Goal: Communication & Community: Answer question/provide support

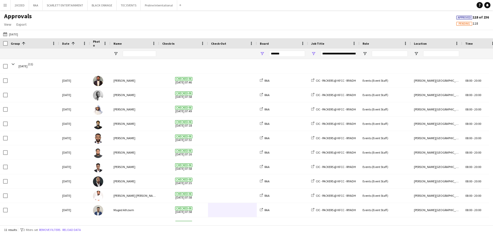
click at [7, 4] on app-icon "Menu" at bounding box center [5, 5] width 4 height 4
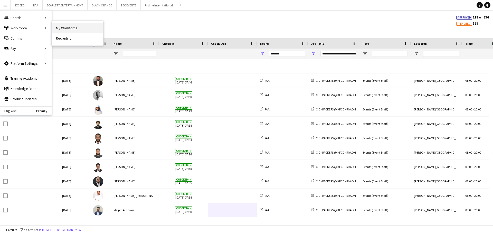
click at [57, 26] on link "My Workforce" at bounding box center [77, 28] width 51 height 10
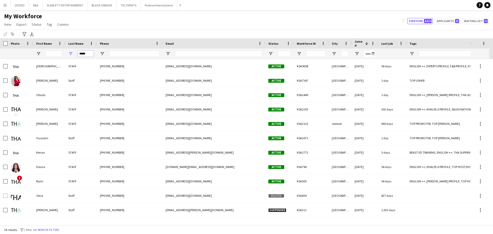
click at [91, 56] on input "*****" at bounding box center [86, 54] width 16 height 6
click at [413, 53] on span "Open Filter Menu" at bounding box center [412, 53] width 5 height 5
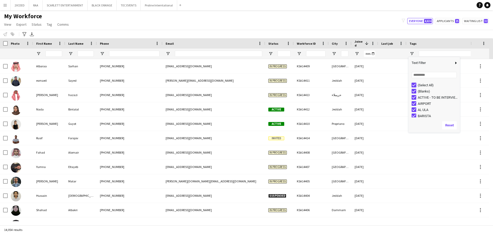
type input "***"
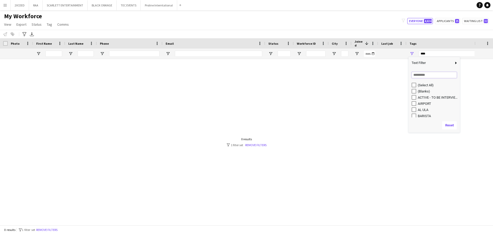
click at [416, 77] on input "Search filter values" at bounding box center [434, 75] width 45 height 6
type input "**"
click at [421, 92] on div "CONTACTED BY [PERSON_NAME]" at bounding box center [438, 91] width 41 height 4
type input "**********"
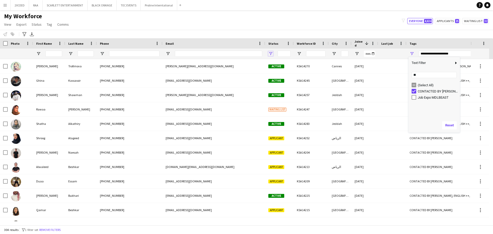
click at [270, 54] on span "Open Filter Menu" at bounding box center [271, 53] width 5 height 5
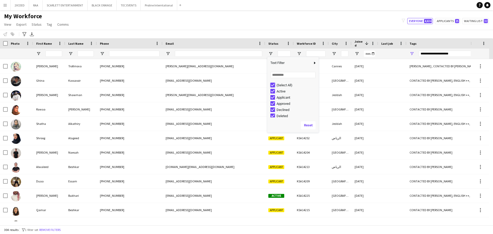
type input "***"
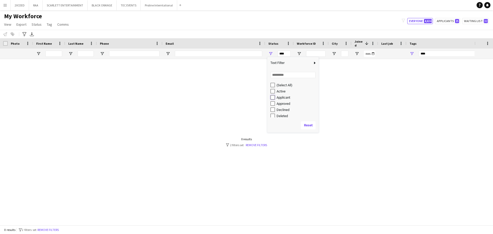
type input "**********"
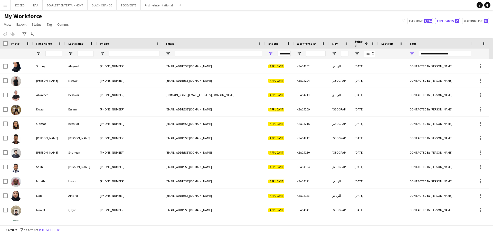
click at [191, 15] on div "My Workforce View Views Default view Basic Export View Full Name TAGS Test New …" at bounding box center [246, 20] width 493 height 17
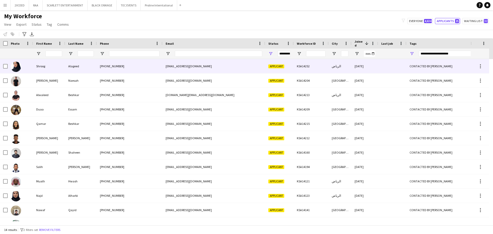
click at [78, 68] on div "Alageed" at bounding box center [81, 66] width 32 height 14
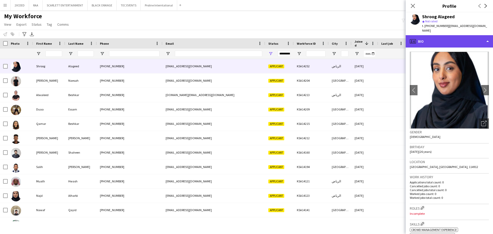
click at [456, 40] on div "profile Bio" at bounding box center [449, 41] width 87 height 12
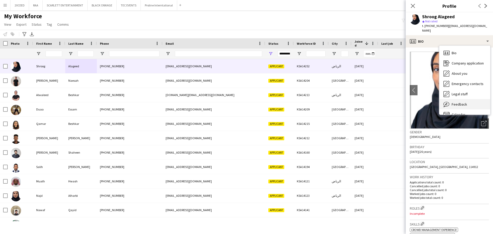
click at [468, 100] on div "Feedback Feedback" at bounding box center [465, 104] width 51 height 10
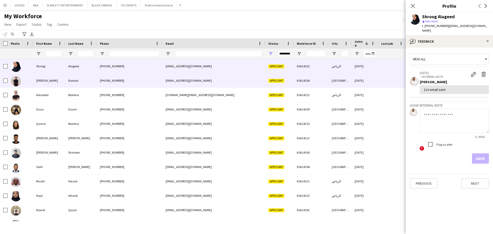
click at [68, 85] on div "Naesah" at bounding box center [81, 81] width 32 height 14
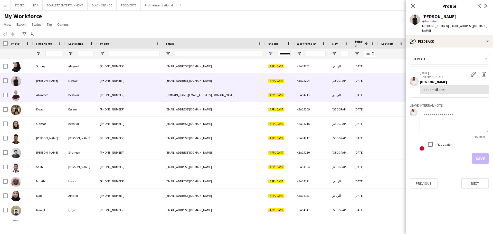
click at [68, 92] on div "Beshkar" at bounding box center [81, 95] width 32 height 14
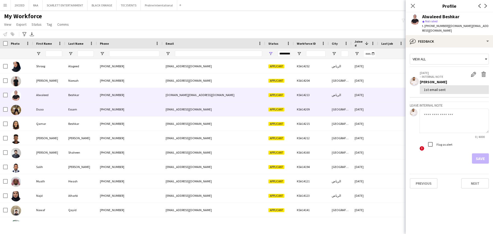
click at [68, 110] on div "Essam" at bounding box center [81, 109] width 32 height 14
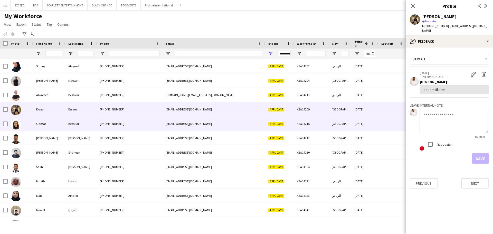
click at [69, 120] on div "Beshkar" at bounding box center [81, 124] width 32 height 14
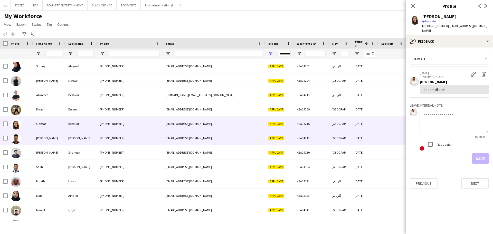
click at [65, 136] on div "[PERSON_NAME]" at bounding box center [49, 138] width 32 height 14
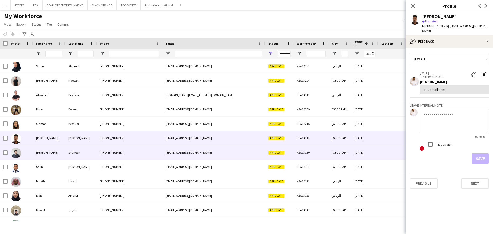
click at [59, 151] on div "[PERSON_NAME]" at bounding box center [49, 152] width 32 height 14
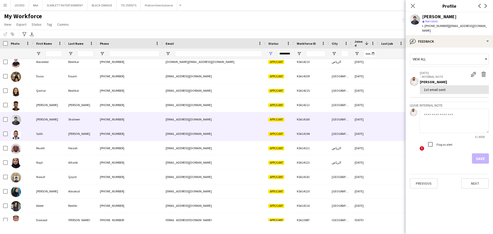
scroll to position [34, 0]
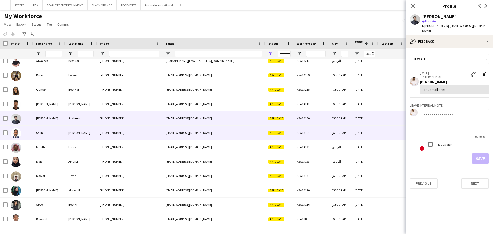
click at [60, 136] on div "Salih" at bounding box center [49, 133] width 32 height 14
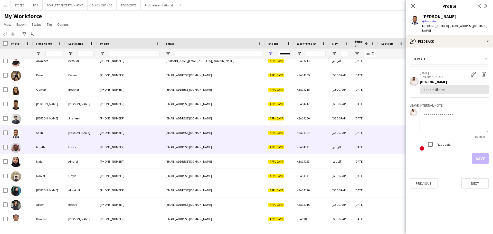
click at [61, 148] on div "Muath" at bounding box center [49, 147] width 32 height 14
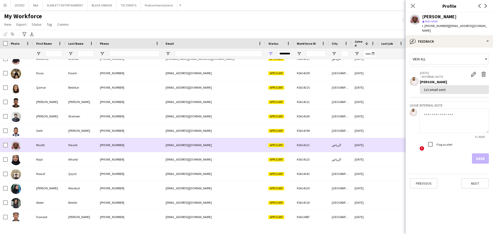
scroll to position [39, 0]
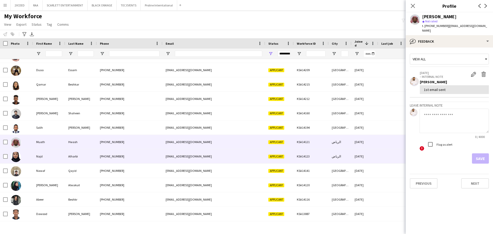
click at [58, 154] on div "Najd" at bounding box center [49, 156] width 32 height 14
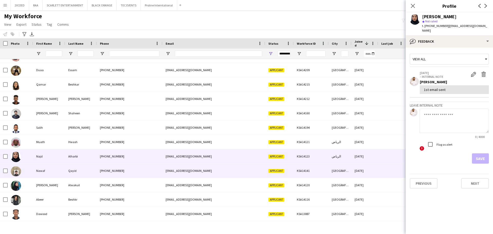
click at [55, 170] on div "Nawaf" at bounding box center [49, 171] width 32 height 14
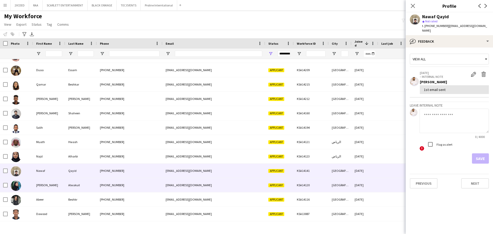
click at [61, 185] on div "[PERSON_NAME]" at bounding box center [49, 185] width 32 height 14
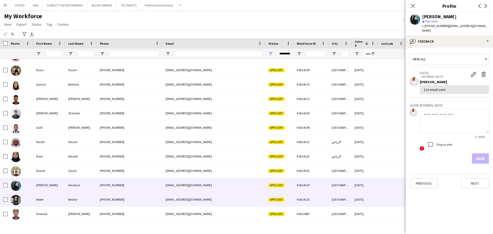
click at [69, 198] on div "Beshkr" at bounding box center [81, 200] width 32 height 14
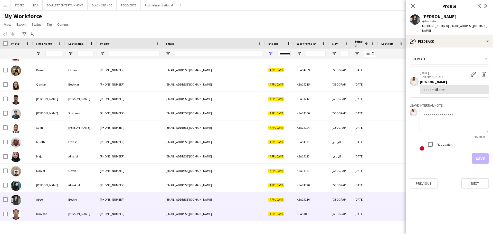
click at [66, 216] on div "[PERSON_NAME]" at bounding box center [81, 214] width 32 height 14
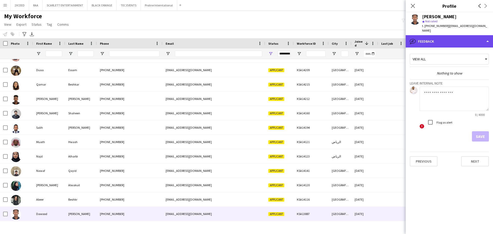
click at [467, 36] on div "bubble-pencil Feedback" at bounding box center [449, 41] width 87 height 12
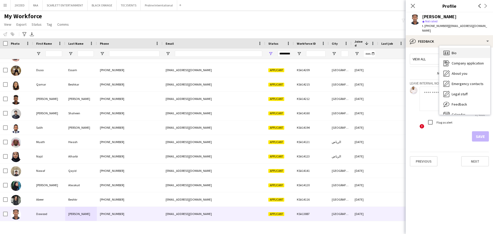
click at [463, 52] on div "Bio Bio" at bounding box center [465, 53] width 51 height 10
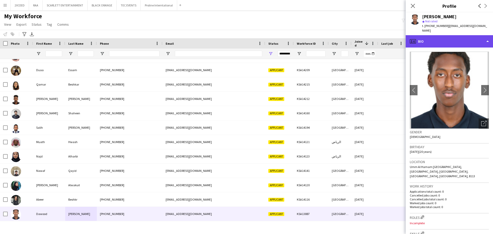
click at [460, 41] on div "profile Bio" at bounding box center [449, 41] width 87 height 12
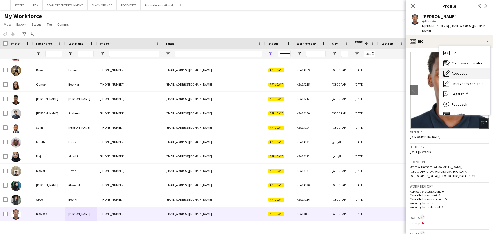
click at [463, 71] on span "About you" at bounding box center [460, 73] width 16 height 5
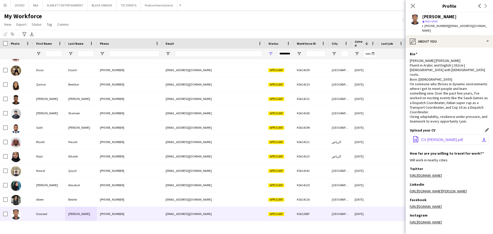
click at [451, 138] on span "CV [PERSON_NAME].pdf" at bounding box center [443, 140] width 42 height 4
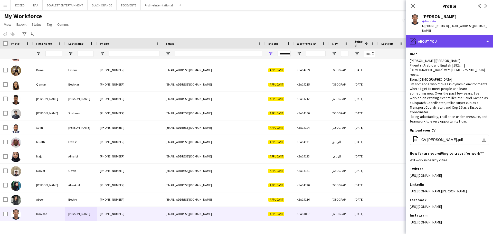
click at [432, 36] on div "pencil4 About you" at bounding box center [449, 41] width 87 height 12
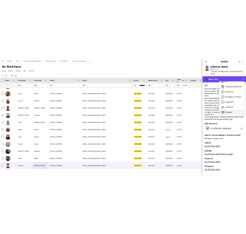
scroll to position [7, 0]
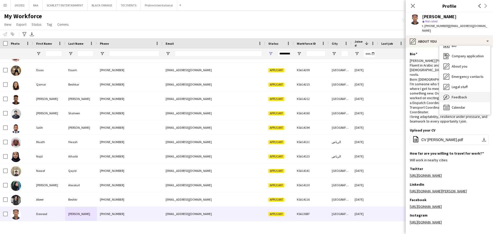
click at [463, 95] on span "Feedback" at bounding box center [459, 97] width 15 height 5
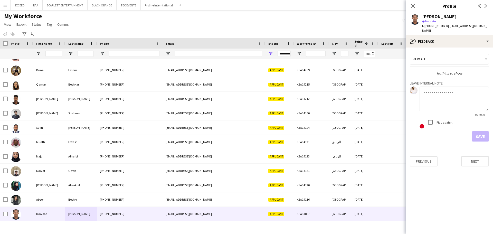
click at [444, 90] on textarea at bounding box center [454, 99] width 69 height 24
type textarea "*"
click at [452, 89] on textarea "**********" at bounding box center [454, 99] width 69 height 24
click at [470, 87] on textarea "**********" at bounding box center [454, 99] width 69 height 24
drag, startPoint x: 481, startPoint y: 93, endPoint x: 427, endPoint y: 96, distance: 53.8
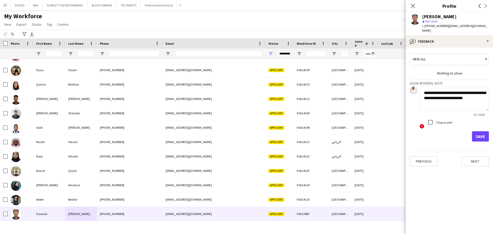
click at [423, 97] on textarea "**********" at bounding box center [454, 99] width 69 height 24
click at [458, 89] on textarea "**********" at bounding box center [454, 99] width 69 height 24
type textarea "**********"
click at [480, 132] on button "Save" at bounding box center [480, 136] width 17 height 10
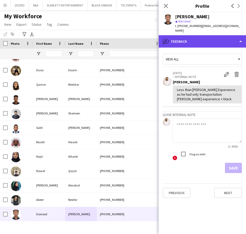
click at [202, 35] on div "bubble-pencil Feedback" at bounding box center [202, 41] width 87 height 12
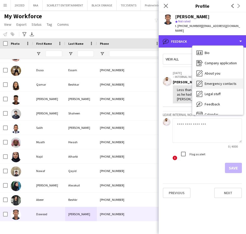
scroll to position [0, 0]
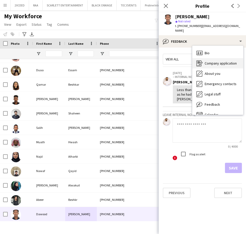
click at [222, 61] on span "Company application" at bounding box center [221, 63] width 32 height 5
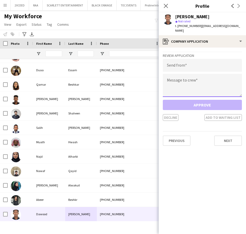
click at [194, 76] on textarea at bounding box center [202, 85] width 79 height 23
paste textarea "**********"
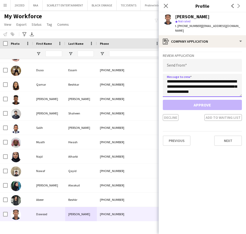
scroll to position [111, 0]
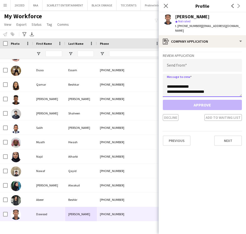
type textarea "**********"
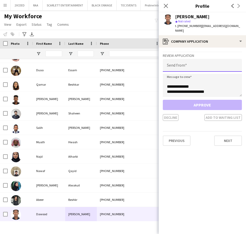
click at [171, 63] on input "email" at bounding box center [202, 65] width 79 height 13
paste input "**********"
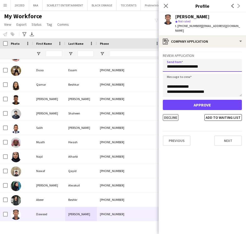
type input "**********"
click at [173, 114] on button "Decline" at bounding box center [171, 117] width 16 height 7
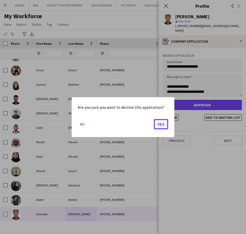
click at [161, 127] on button "Yes" at bounding box center [161, 124] width 14 height 10
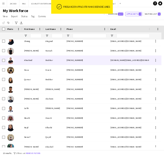
scroll to position [0, 0]
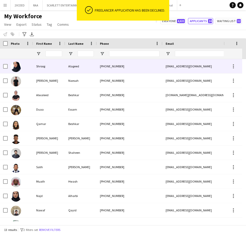
click at [103, 66] on div "[PHONE_NUMBER]" at bounding box center [130, 66] width 66 height 14
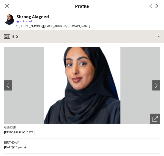
click at [58, 32] on app-crew-profile "Close pop-in Profile Previous Next Shroog Alageed star Not rated t. [PHONE_NUMB…" at bounding box center [82, 78] width 164 height 156
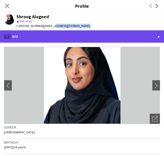
click at [133, 35] on div "profile Bio" at bounding box center [82, 36] width 164 height 12
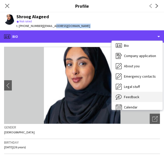
scroll to position [6, 0]
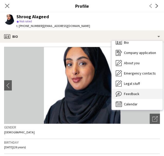
click at [134, 93] on span "Feedback" at bounding box center [131, 94] width 15 height 5
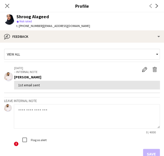
click at [57, 116] on textarea at bounding box center [87, 116] width 146 height 24
click at [43, 110] on textarea at bounding box center [87, 116] width 146 height 24
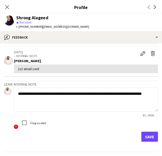
scroll to position [17, 0]
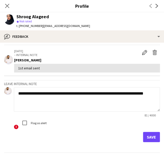
type textarea "**********"
click at [152, 137] on button "Save" at bounding box center [151, 137] width 17 height 10
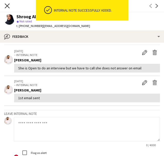
click at [8, 5] on icon "Close pop-in" at bounding box center [7, 5] width 5 height 5
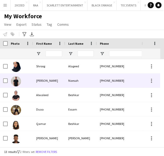
click at [64, 80] on div "[PERSON_NAME]" at bounding box center [49, 81] width 32 height 14
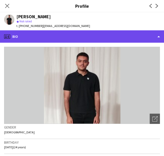
click at [80, 36] on div "profile Bio" at bounding box center [82, 36] width 164 height 12
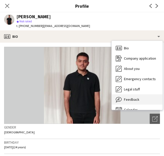
click at [135, 97] on div "Feedback Feedback" at bounding box center [137, 99] width 51 height 10
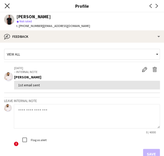
click at [7, 5] on icon at bounding box center [7, 5] width 5 height 5
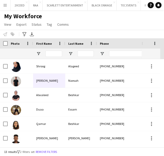
click at [4, 3] on button "Menu" at bounding box center [5, 5] width 10 height 10
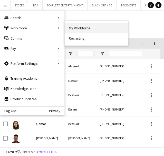
click at [80, 30] on link "My Workforce" at bounding box center [97, 28] width 64 height 10
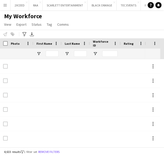
type input "**********"
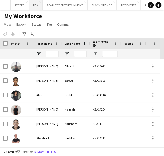
click at [38, 4] on button "RAA Close" at bounding box center [36, 5] width 14 height 10
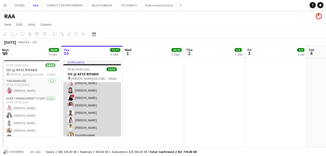
scroll to position [57, 0]
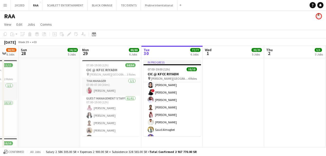
drag, startPoint x: 179, startPoint y: 121, endPoint x: 257, endPoint y: 106, distance: 79.7
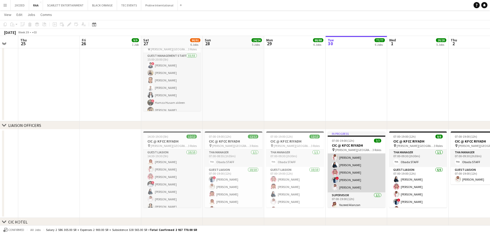
scroll to position [28, 0]
click at [360, 176] on app-card-role "Guest Liasion [DATE] 07:00-19:00 (12h) [PERSON_NAME] [PERSON_NAME] [PERSON_NAME…" at bounding box center [356, 166] width 58 height 47
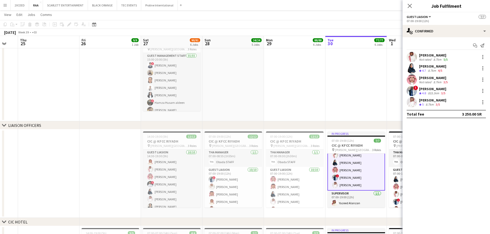
click at [446, 89] on div "[PERSON_NAME]" at bounding box center [432, 89] width 27 height 5
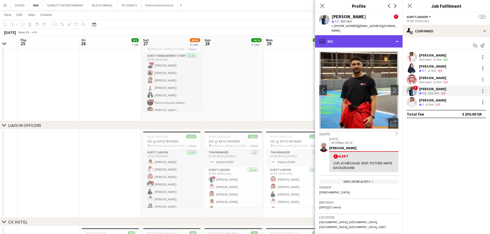
click at [356, 41] on div "profile Bio" at bounding box center [358, 41] width 87 height 12
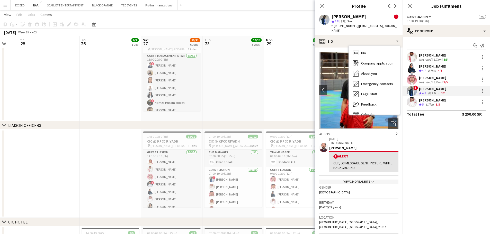
drag, startPoint x: 363, startPoint y: 207, endPoint x: 362, endPoint y: 204, distance: 3.4
click at [362, 204] on div "Birthday [DEMOGRAPHIC_DATA] (27 years)" at bounding box center [358, 206] width 79 height 15
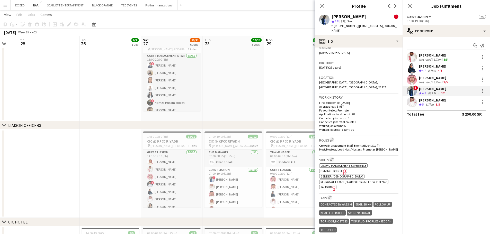
scroll to position [154, 0]
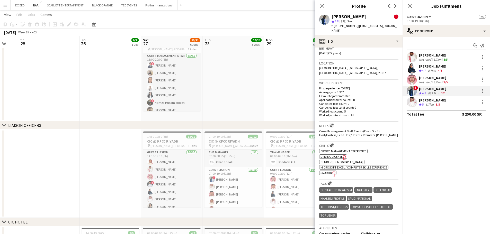
click at [332, 172] on icon "Freelancer has uploaded a photo validation of skill. Click to see" at bounding box center [333, 173] width 5 height 5
click at [321, 4] on icon "Close pop-in" at bounding box center [321, 5] width 5 height 5
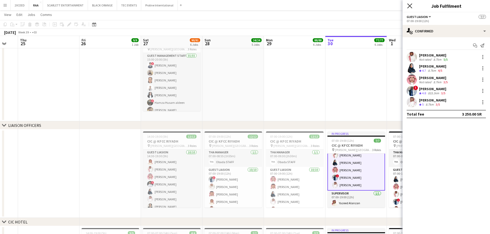
click at [408, 8] on icon at bounding box center [409, 5] width 5 height 5
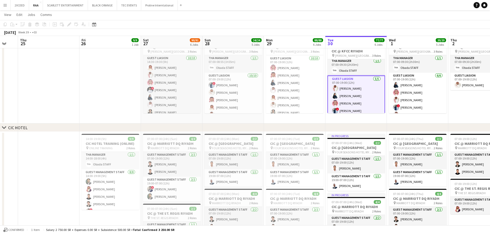
scroll to position [0, 0]
click at [354, 74] on app-card-role "THA Manager [DATE] 07:00-09:30 (2h30m) Obada STAFF" at bounding box center [356, 67] width 58 height 17
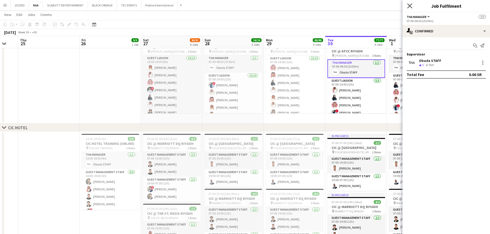
click at [409, 7] on icon "Close pop-in" at bounding box center [409, 5] width 5 height 5
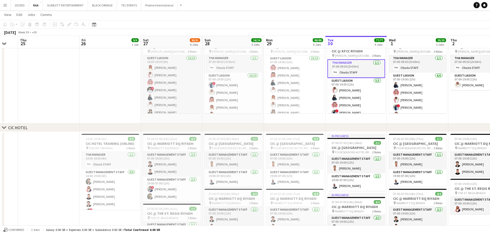
click at [7, 6] on button "Menu" at bounding box center [5, 5] width 10 height 10
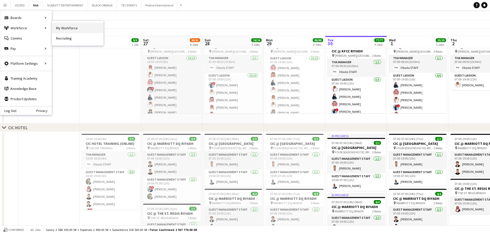
click at [65, 30] on link "My Workforce" at bounding box center [77, 28] width 51 height 10
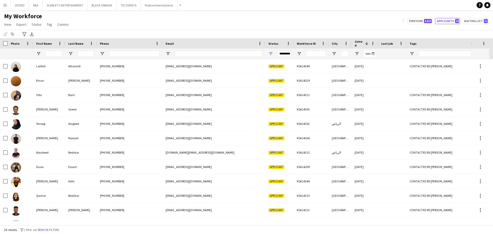
scroll to position [0, 32]
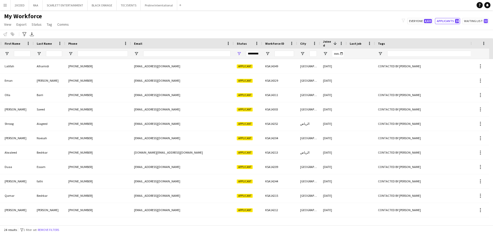
click at [407, 50] on div at bounding box center [464, 54] width 153 height 10
click at [413, 53] on input "Tags Filter Input" at bounding box center [464, 54] width 153 height 6
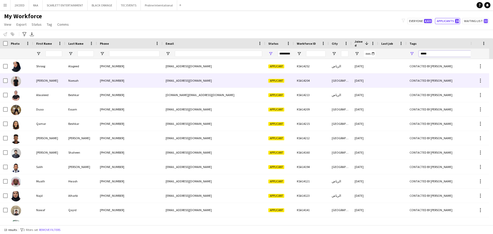
type input "*****"
click at [112, 83] on div "[PHONE_NUMBER]" at bounding box center [130, 81] width 66 height 14
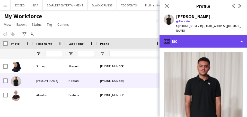
click at [228, 36] on div "profile Bio" at bounding box center [202, 41] width 87 height 12
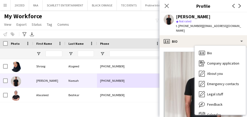
click at [181, 52] on img at bounding box center [202, 90] width 79 height 77
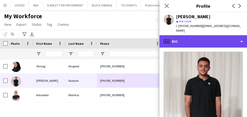
click at [198, 38] on div "profile Bio" at bounding box center [202, 41] width 87 height 12
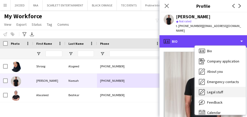
scroll to position [7, 0]
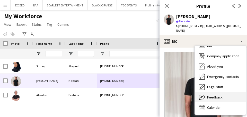
click at [224, 94] on div "Feedback Feedback" at bounding box center [220, 97] width 51 height 10
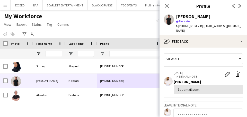
scroll to position [0, 0]
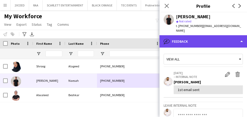
click at [205, 39] on div "bubble-pencil Feedback" at bounding box center [202, 41] width 87 height 12
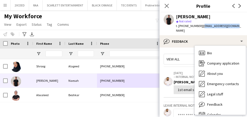
drag, startPoint x: 200, startPoint y: 26, endPoint x: 234, endPoint y: 29, distance: 34.3
click at [234, 29] on div "[PERSON_NAME] star Not rated t. [PHONE_NUMBER] | [EMAIL_ADDRESS][DOMAIN_NAME]" at bounding box center [202, 23] width 87 height 23
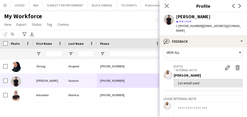
scroll to position [8, 0]
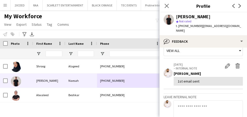
click at [191, 104] on textarea at bounding box center [207, 112] width 69 height 24
click at [186, 109] on textarea at bounding box center [207, 112] width 69 height 24
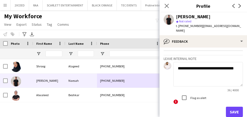
scroll to position [39, 0]
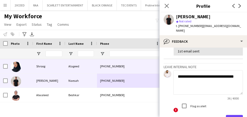
type textarea "**********"
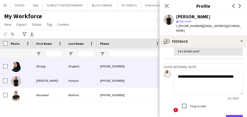
click at [130, 70] on div "[PHONE_NUMBER]" at bounding box center [130, 66] width 66 height 14
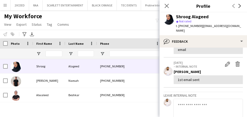
scroll to position [60, 0]
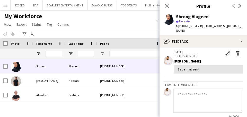
click at [186, 89] on textarea at bounding box center [207, 100] width 69 height 24
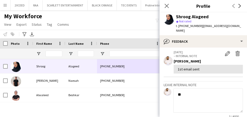
type textarea "*"
click at [187, 90] on textarea at bounding box center [207, 100] width 69 height 24
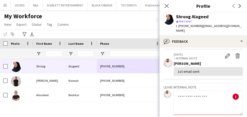
scroll to position [64, 0]
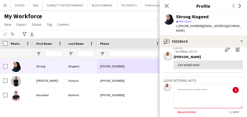
type textarea "*"
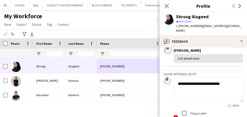
scroll to position [81, 0]
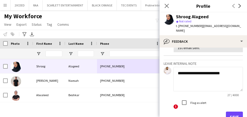
type textarea "**********"
click at [232, 112] on button "Save" at bounding box center [234, 117] width 17 height 10
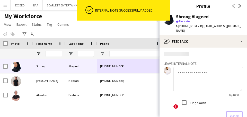
scroll to position [111, 0]
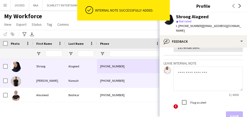
click at [118, 80] on div "[PHONE_NUMBER]" at bounding box center [130, 81] width 66 height 14
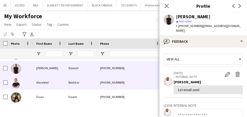
scroll to position [13, 0]
click at [130, 82] on div "[PHONE_NUMBER]" at bounding box center [130, 82] width 66 height 14
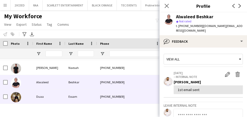
click at [121, 96] on div "[PHONE_NUMBER]" at bounding box center [130, 96] width 66 height 14
click at [122, 83] on div "[PHONE_NUMBER]" at bounding box center [130, 82] width 66 height 14
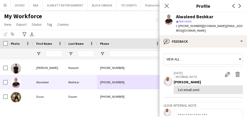
drag, startPoint x: 213, startPoint y: 16, endPoint x: 176, endPoint y: 16, distance: 37.0
click at [176, 16] on div "Alwaleed Beshkar star Not rated t. [PHONE_NUMBER] | [DOMAIN_NAME][EMAIL_ADDRESS…" at bounding box center [202, 23] width 87 height 23
drag, startPoint x: 200, startPoint y: 26, endPoint x: 232, endPoint y: 27, distance: 31.9
click at [232, 27] on span "| [DOMAIN_NAME][EMAIL_ADDRESS][DOMAIN_NAME]" at bounding box center [209, 28] width 67 height 8
drag, startPoint x: 198, startPoint y: 26, endPoint x: 178, endPoint y: 26, distance: 19.3
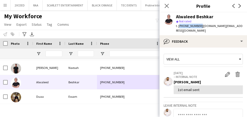
click at [178, 26] on span "t. [PHONE_NUMBER]" at bounding box center [189, 26] width 27 height 4
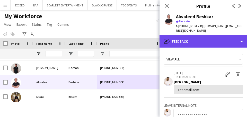
click at [204, 36] on div "bubble-pencil Feedback" at bounding box center [202, 41] width 87 height 12
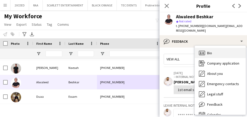
click at [209, 51] on span "Bio" at bounding box center [209, 53] width 5 height 5
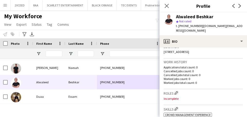
scroll to position [111, 0]
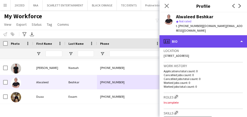
click at [203, 38] on div "profile Bio" at bounding box center [202, 41] width 87 height 12
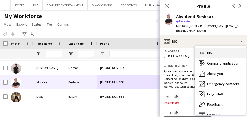
click at [207, 48] on div "Bio Bio" at bounding box center [220, 53] width 51 height 10
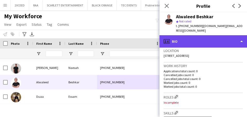
click at [188, 38] on div "profile Bio" at bounding box center [202, 41] width 87 height 12
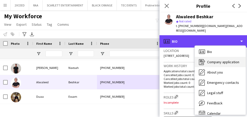
scroll to position [0, 0]
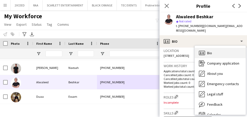
click at [214, 49] on div "Bio Bio" at bounding box center [220, 53] width 51 height 10
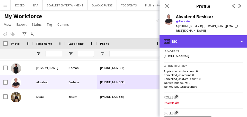
click at [197, 35] on div "profile Bio" at bounding box center [202, 41] width 87 height 12
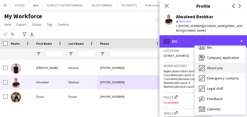
scroll to position [7, 0]
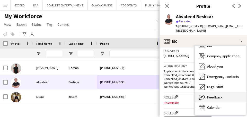
click at [224, 93] on div "Feedback Feedback" at bounding box center [220, 97] width 51 height 10
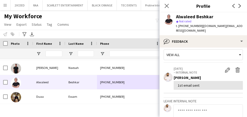
scroll to position [0, 0]
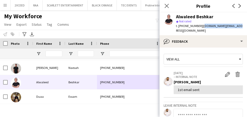
drag, startPoint x: 200, startPoint y: 26, endPoint x: 233, endPoint y: 28, distance: 33.4
click at [233, 28] on div "Alwaleed Beshkar star Not rated t. [PHONE_NUMBER] | [DOMAIN_NAME][EMAIL_ADDRESS…" at bounding box center [202, 23] width 87 height 23
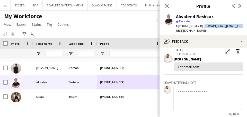
scroll to position [26, 0]
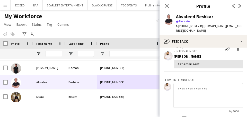
click at [190, 87] on textarea at bounding box center [207, 95] width 69 height 24
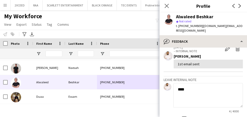
type textarea "***"
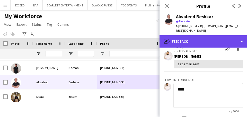
click at [197, 35] on div "bubble-pencil Feedback" at bounding box center [202, 41] width 87 height 12
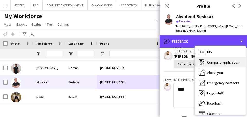
scroll to position [0, 0]
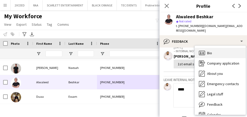
click at [215, 51] on div "Bio Bio" at bounding box center [220, 53] width 51 height 10
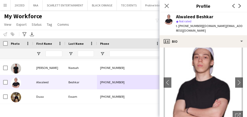
scroll to position [8, 0]
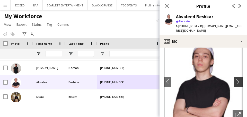
click at [237, 77] on button "chevron-right" at bounding box center [239, 82] width 10 height 10
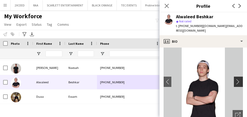
click at [236, 79] on app-icon "chevron-right" at bounding box center [239, 81] width 8 height 5
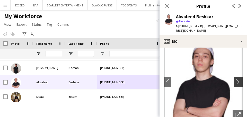
click at [236, 79] on app-icon "chevron-right" at bounding box center [239, 81] width 8 height 5
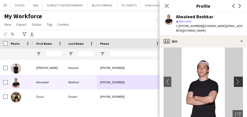
click at [235, 79] on app-icon "chevron-right" at bounding box center [239, 81] width 8 height 5
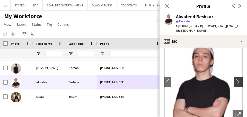
click at [235, 79] on app-icon "chevron-right" at bounding box center [239, 81] width 8 height 5
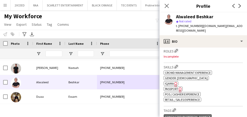
scroll to position [167, 0]
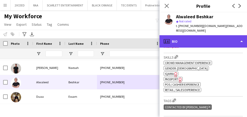
click at [204, 36] on div "profile Bio" at bounding box center [202, 41] width 87 height 12
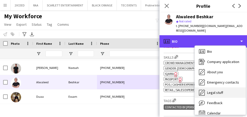
scroll to position [7, 0]
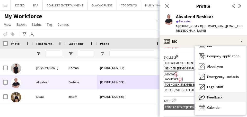
click at [223, 92] on div "Feedback Feedback" at bounding box center [220, 97] width 51 height 10
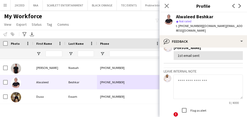
scroll to position [34, 0]
click at [194, 81] on textarea at bounding box center [207, 87] width 69 height 24
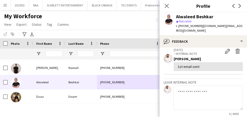
scroll to position [30, 0]
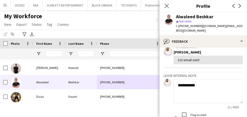
click at [199, 81] on textarea "**********" at bounding box center [207, 91] width 69 height 24
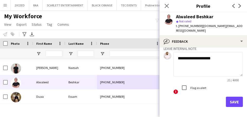
scroll to position [60, 0]
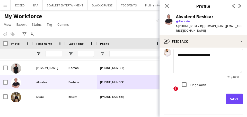
type textarea "**********"
click at [234, 94] on button "Save" at bounding box center [234, 99] width 17 height 10
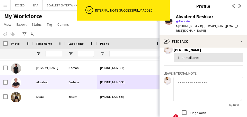
scroll to position [90, 0]
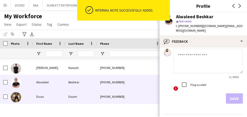
click at [124, 93] on div "[PHONE_NUMBER]" at bounding box center [130, 96] width 66 height 14
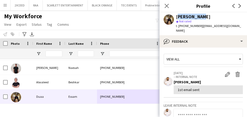
drag, startPoint x: 190, startPoint y: 16, endPoint x: 176, endPoint y: 16, distance: 14.9
click at [176, 16] on div "[PERSON_NAME] star Not rated t. [PHONE_NUMBER] | [EMAIL_ADDRESS][DOMAIN_NAME]" at bounding box center [202, 23] width 87 height 23
click at [204, 15] on div "[PERSON_NAME]" at bounding box center [209, 16] width 67 height 5
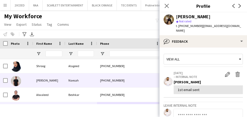
scroll to position [0, 0]
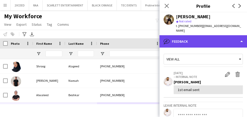
click at [188, 36] on div "bubble-pencil Feedback" at bounding box center [202, 41] width 87 height 12
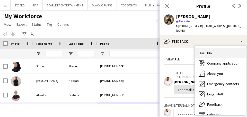
click at [214, 48] on div "Bio Bio" at bounding box center [220, 53] width 51 height 10
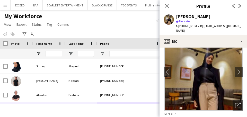
scroll to position [17, 0]
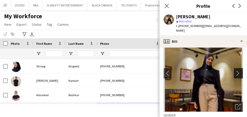
click at [237, 70] on app-icon "chevron-right" at bounding box center [239, 72] width 8 height 5
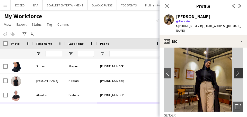
click at [237, 70] on app-icon "chevron-right" at bounding box center [239, 72] width 8 height 5
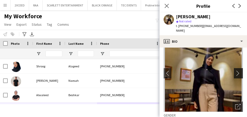
click at [237, 70] on app-icon "chevron-right" at bounding box center [239, 72] width 8 height 5
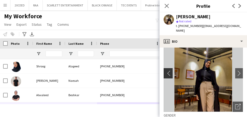
click at [167, 70] on app-icon "chevron-left" at bounding box center [167, 72] width 8 height 5
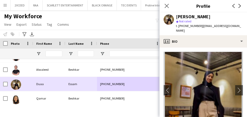
scroll to position [26, 0]
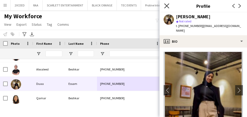
click at [168, 5] on icon "Close pop-in" at bounding box center [166, 5] width 5 height 5
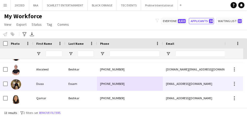
click at [133, 85] on div "[PHONE_NUMBER]" at bounding box center [130, 84] width 66 height 14
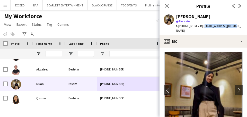
drag, startPoint x: 231, startPoint y: 25, endPoint x: 200, endPoint y: 27, distance: 31.1
click at [200, 27] on span "| [EMAIL_ADDRESS][DOMAIN_NAME]" at bounding box center [208, 28] width 65 height 8
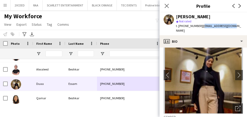
scroll to position [4, 0]
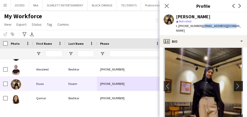
click at [238, 83] on app-icon "chevron-right" at bounding box center [239, 85] width 8 height 5
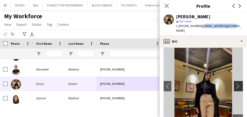
click at [237, 83] on app-icon "chevron-right" at bounding box center [239, 85] width 8 height 5
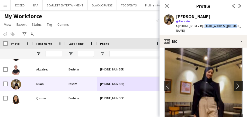
click at [237, 83] on app-icon "chevron-right" at bounding box center [239, 85] width 8 height 5
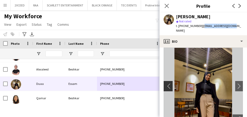
click at [168, 83] on app-icon "chevron-left" at bounding box center [167, 85] width 8 height 5
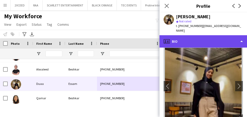
click at [202, 37] on div "profile Bio" at bounding box center [202, 41] width 87 height 12
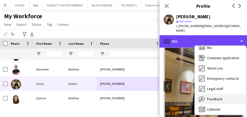
scroll to position [7, 0]
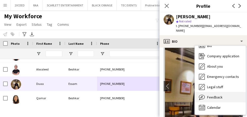
click at [225, 92] on div "Feedback Feedback" at bounding box center [220, 97] width 51 height 10
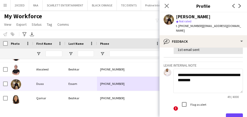
scroll to position [45, 0]
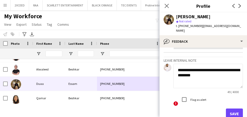
type textarea "**********"
click at [235, 108] on button "Save" at bounding box center [234, 113] width 17 height 10
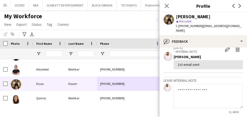
scroll to position [62, 0]
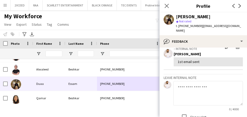
click at [187, 82] on textarea at bounding box center [207, 93] width 69 height 24
click at [204, 88] on textarea at bounding box center [207, 93] width 69 height 24
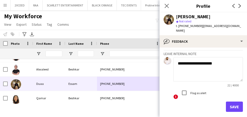
scroll to position [92, 0]
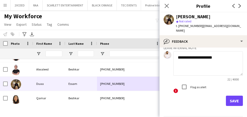
type textarea "**********"
click at [232, 96] on button "Save" at bounding box center [234, 101] width 17 height 10
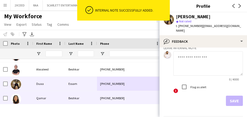
scroll to position [122, 0]
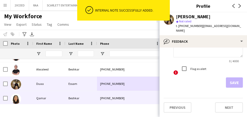
click at [139, 98] on div "[PHONE_NUMBER]" at bounding box center [130, 98] width 66 height 14
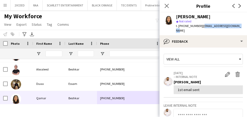
drag, startPoint x: 200, startPoint y: 26, endPoint x: 236, endPoint y: 26, distance: 35.7
click at [236, 26] on span "| [EMAIL_ADDRESS][DOMAIN_NAME]" at bounding box center [208, 28] width 65 height 8
drag, startPoint x: 189, startPoint y: 16, endPoint x: 176, endPoint y: 16, distance: 13.9
click at [176, 16] on div "[PERSON_NAME] star Not rated t. [PHONE_NUMBER] | [EMAIL_ADDRESS][DOMAIN_NAME]" at bounding box center [202, 23] width 87 height 23
drag, startPoint x: 207, startPoint y: 16, endPoint x: 191, endPoint y: 16, distance: 16.2
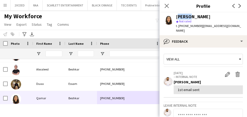
click at [191, 16] on div "[PERSON_NAME]" at bounding box center [209, 16] width 67 height 5
drag, startPoint x: 201, startPoint y: 26, endPoint x: 236, endPoint y: 27, distance: 35.5
click at [236, 27] on span "| [EMAIL_ADDRESS][DOMAIN_NAME]" at bounding box center [208, 28] width 65 height 8
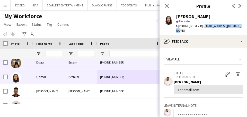
scroll to position [50, 0]
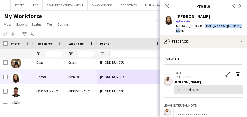
click at [211, 24] on span "| [EMAIL_ADDRESS][DOMAIN_NAME]" at bounding box center [208, 28] width 65 height 8
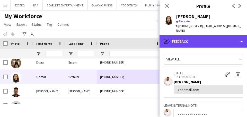
click at [196, 36] on div "bubble-pencil Feedback" at bounding box center [202, 41] width 87 height 12
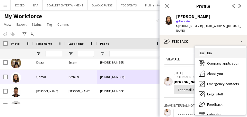
click at [213, 48] on div "Bio Bio" at bounding box center [220, 53] width 51 height 10
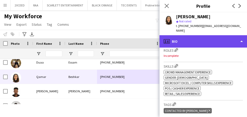
click at [215, 38] on div "profile Bio" at bounding box center [202, 41] width 87 height 12
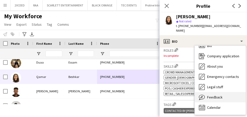
click at [221, 95] on span "Feedback" at bounding box center [214, 97] width 15 height 5
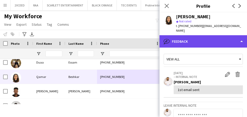
click at [197, 38] on div "bubble-pencil Feedback" at bounding box center [202, 41] width 87 height 12
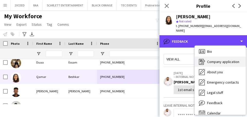
scroll to position [0, 0]
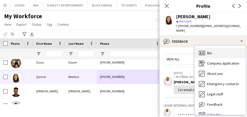
click at [215, 48] on div "Bio Bio" at bounding box center [220, 53] width 51 height 10
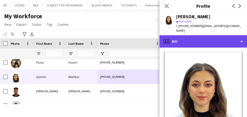
click at [204, 38] on div "profile Bio" at bounding box center [202, 41] width 87 height 12
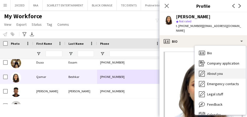
click at [223, 68] on div "About you About you" at bounding box center [220, 73] width 51 height 10
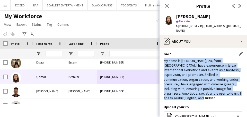
drag, startPoint x: 166, startPoint y: 55, endPoint x: 228, endPoint y: 91, distance: 71.7
click at [228, 91] on app-section-data-types "Bio Edit this field My name is [PERSON_NAME], 24, from [GEOGRAPHIC_DATA]. I hav…" at bounding box center [202, 82] width 87 height 69
click at [206, 91] on div "My name is [PERSON_NAME], 24, from [GEOGRAPHIC_DATA]. I have experience in larg…" at bounding box center [202, 79] width 79 height 42
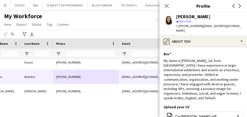
scroll to position [0, 71]
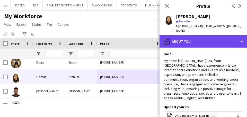
click at [212, 38] on div "pencil4 About you" at bounding box center [202, 41] width 87 height 12
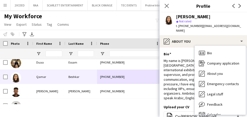
click at [187, 52] on div "Bio Edit this field" at bounding box center [202, 54] width 79 height 5
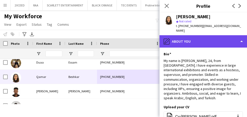
click at [208, 35] on div "pencil4 About you" at bounding box center [202, 41] width 87 height 12
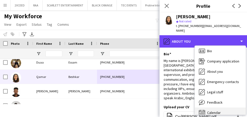
scroll to position [7, 0]
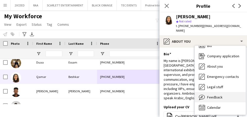
click at [223, 92] on div "Feedback Feedback" at bounding box center [220, 97] width 51 height 10
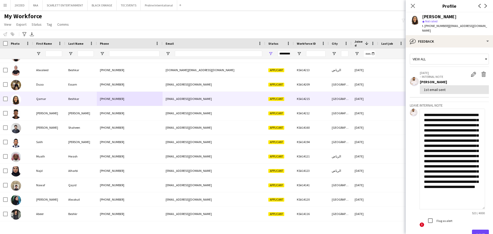
scroll to position [0, 0]
drag, startPoint x: 487, startPoint y: 127, endPoint x: 481, endPoint y: 237, distance: 109.9
click at [481, 234] on html "Menu Boards Boards Boards All jobs Status Workforce Workforce My Workforce Recr…" at bounding box center [246, 117] width 493 height 234
drag, startPoint x: 463, startPoint y: 121, endPoint x: 443, endPoint y: 141, distance: 27.3
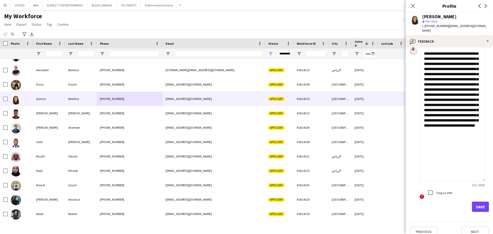
scroll to position [63, 0]
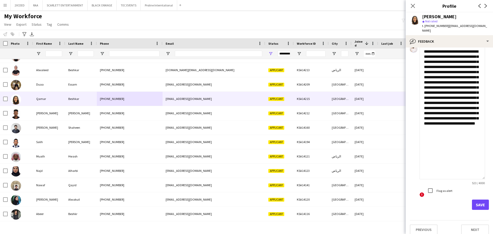
type textarea "**********"
click at [478, 202] on button "Save" at bounding box center [480, 205] width 17 height 10
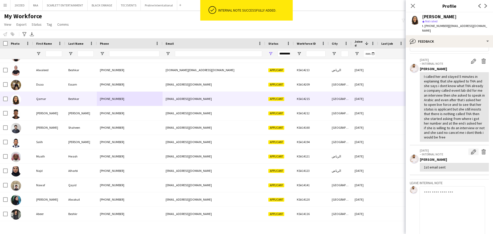
scroll to position [0, 0]
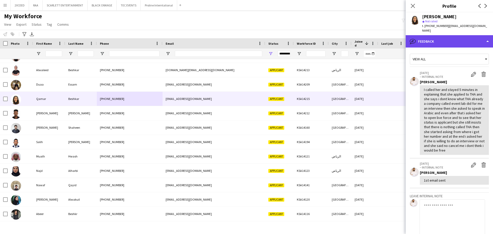
click at [451, 35] on div "bubble-pencil Feedback" at bounding box center [449, 41] width 87 height 12
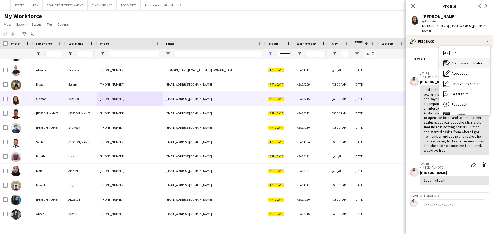
click at [474, 58] on div "Company application Company application" at bounding box center [465, 63] width 51 height 10
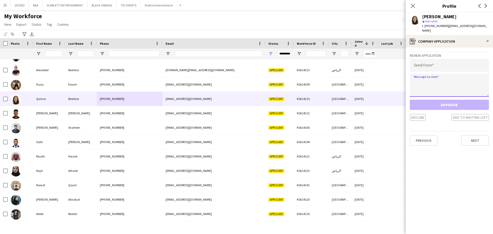
click at [443, 81] on textarea at bounding box center [449, 85] width 79 height 23
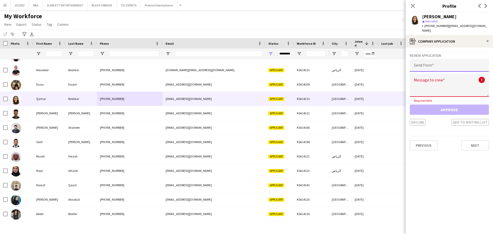
click at [442, 61] on input "email" at bounding box center [449, 65] width 79 height 13
paste input "**********"
type input "**********"
click at [439, 82] on textarea at bounding box center [449, 85] width 79 height 23
paste textarea "**********"
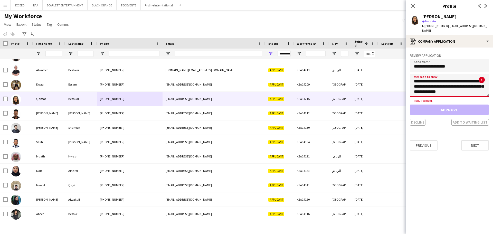
scroll to position [111, 0]
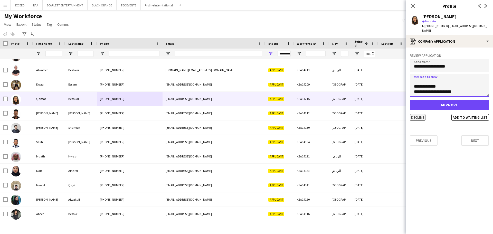
type textarea "**********"
click at [418, 114] on button "Decline" at bounding box center [418, 117] width 16 height 7
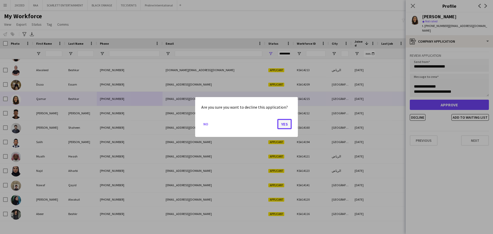
click at [289, 125] on button "Yes" at bounding box center [285, 124] width 14 height 10
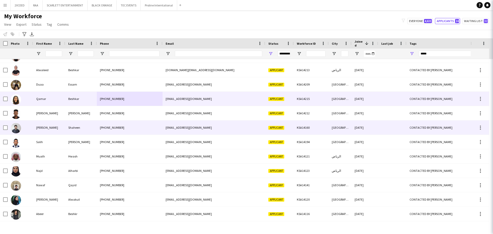
scroll to position [11, 0]
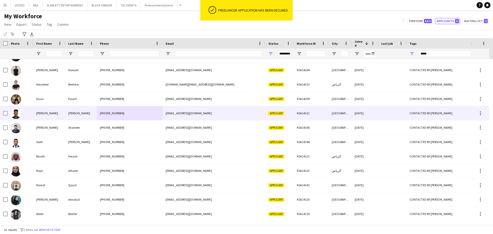
click at [212, 109] on div "[EMAIL_ADDRESS][DOMAIN_NAME]" at bounding box center [214, 113] width 103 height 14
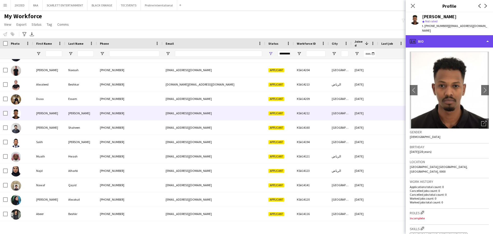
click at [447, 40] on div "profile Bio" at bounding box center [449, 41] width 87 height 12
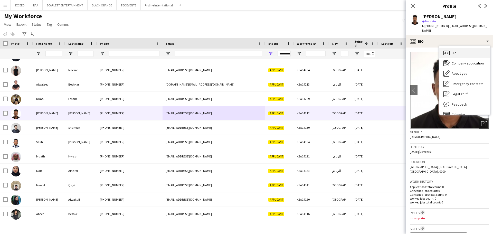
click at [470, 54] on div "Bio Bio" at bounding box center [465, 53] width 51 height 10
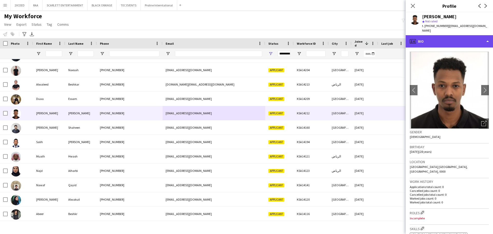
click at [463, 42] on div "profile Bio" at bounding box center [449, 41] width 87 height 12
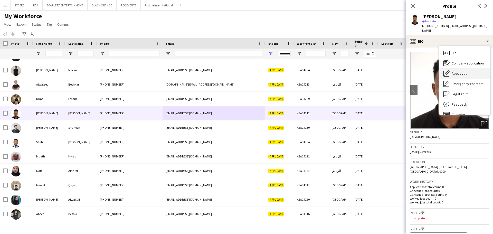
click at [472, 71] on div "About you About you" at bounding box center [465, 73] width 51 height 10
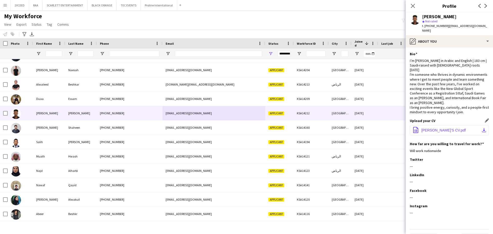
click at [461, 135] on button "office-file-sheet SAMEH’S CV.pdf download-bottom" at bounding box center [449, 130] width 79 height 10
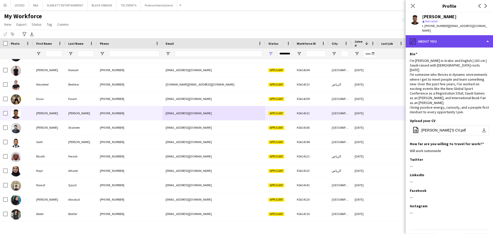
click at [445, 43] on div "pencil4 About you" at bounding box center [449, 41] width 87 height 12
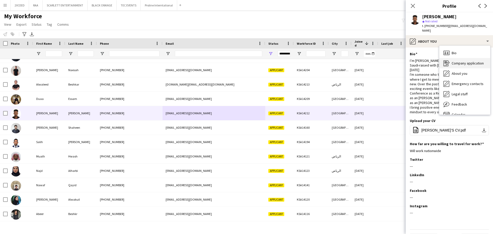
click at [462, 63] on span "Company application" at bounding box center [468, 63] width 32 height 5
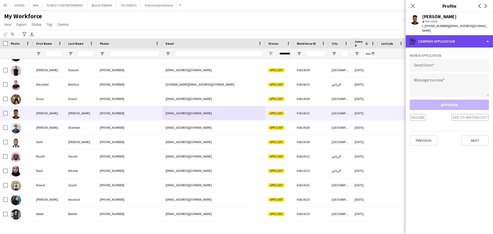
click at [445, 42] on div "register Company application" at bounding box center [449, 41] width 87 height 12
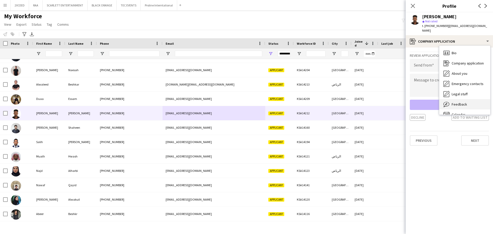
click at [465, 103] on span "Feedback" at bounding box center [459, 104] width 15 height 5
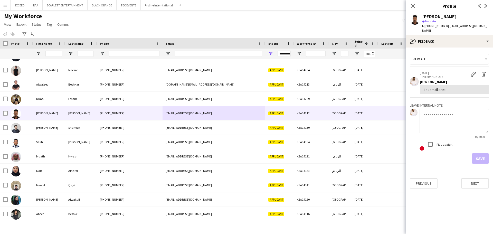
click at [436, 116] on textarea at bounding box center [454, 121] width 69 height 24
type textarea "*"
type textarea "**********"
drag, startPoint x: 484, startPoint y: 156, endPoint x: 479, endPoint y: 156, distance: 5.5
click at [484, 156] on button "Save" at bounding box center [480, 158] width 17 height 10
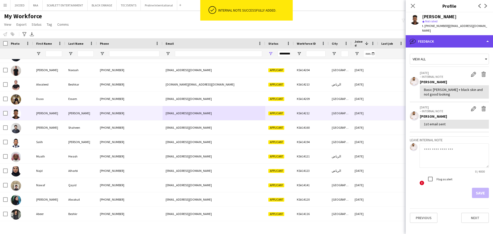
click at [441, 39] on div "bubble-pencil Feedback" at bounding box center [449, 41] width 87 height 12
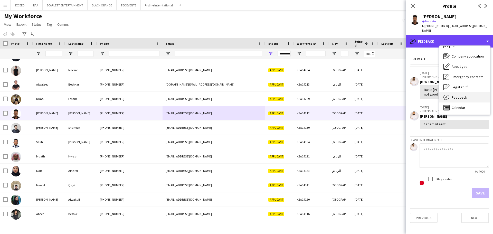
scroll to position [7, 0]
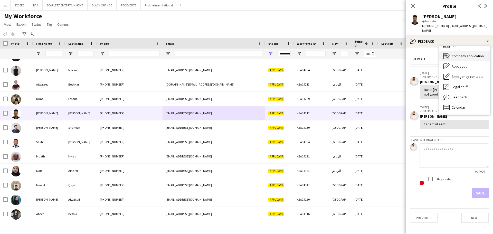
click at [473, 57] on span "Company application" at bounding box center [468, 56] width 32 height 5
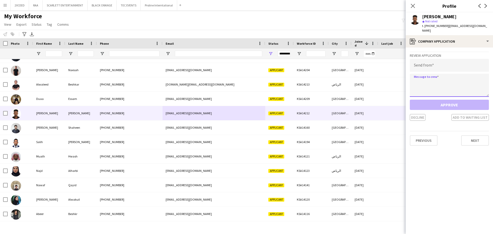
click at [437, 83] on textarea at bounding box center [449, 85] width 79 height 23
paste textarea "**********"
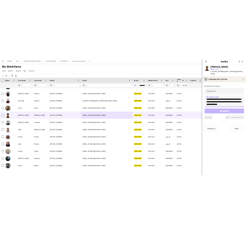
scroll to position [111, 0]
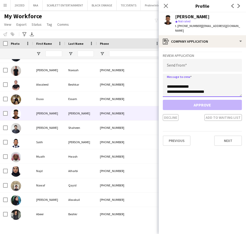
type textarea "**********"
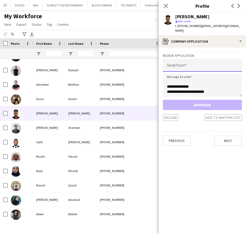
click at [182, 68] on input "email" at bounding box center [202, 65] width 79 height 13
paste input "**********"
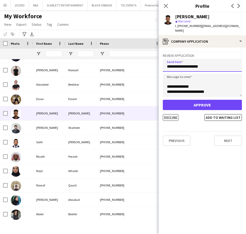
type input "**********"
click at [171, 118] on button "Decline" at bounding box center [171, 117] width 16 height 7
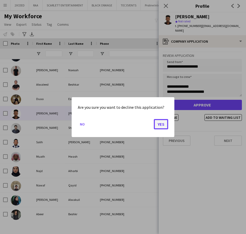
click at [159, 125] on button "Yes" at bounding box center [161, 124] width 14 height 10
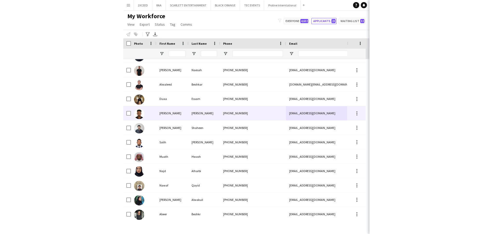
scroll to position [0, 0]
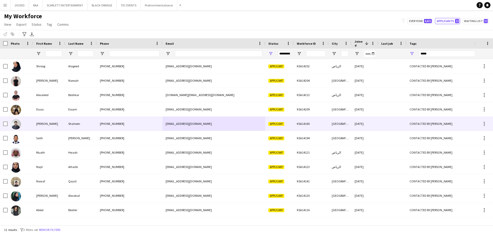
click at [120, 124] on div "[PHONE_NUMBER]" at bounding box center [130, 124] width 66 height 14
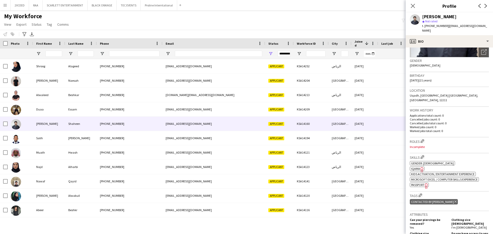
scroll to position [69, 0]
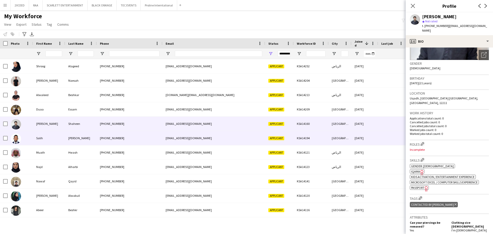
click at [164, 139] on div "[EMAIL_ADDRESS][DOMAIN_NAME]" at bounding box center [214, 138] width 103 height 14
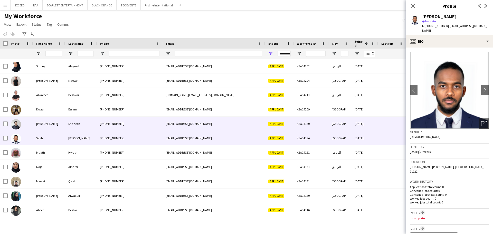
click at [257, 124] on div "[EMAIL_ADDRESS][DOMAIN_NAME]" at bounding box center [214, 124] width 103 height 14
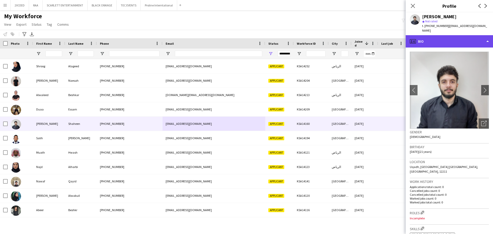
click at [449, 36] on div "profile Bio" at bounding box center [449, 41] width 87 height 12
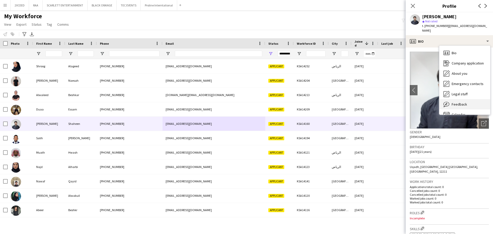
click at [468, 100] on div "Feedback Feedback" at bounding box center [465, 104] width 51 height 10
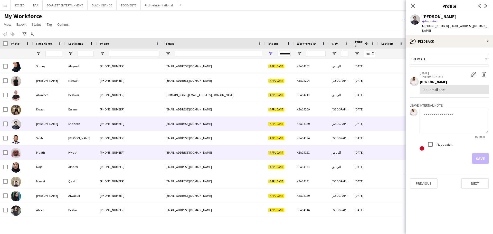
click at [212, 150] on div "[EMAIL_ADDRESS][DOMAIN_NAME]" at bounding box center [214, 152] width 103 height 14
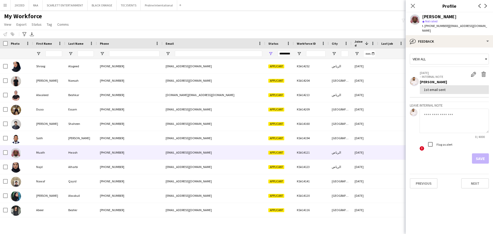
click at [453, 112] on textarea at bounding box center [454, 121] width 69 height 24
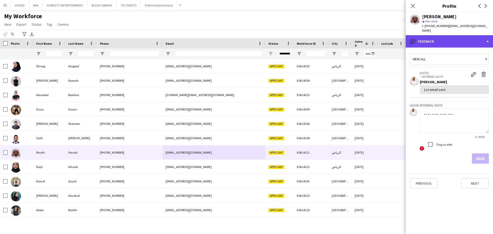
click at [446, 36] on div "bubble-pencil Feedback" at bounding box center [449, 41] width 87 height 12
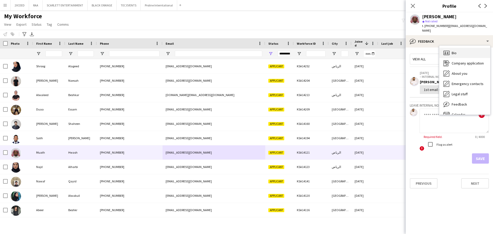
click at [457, 51] on div "Bio Bio" at bounding box center [465, 53] width 51 height 10
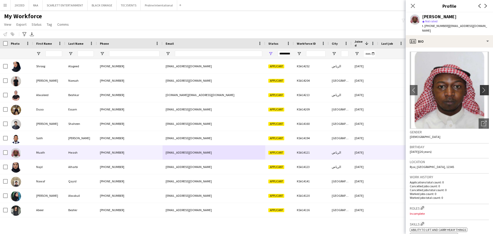
click at [482, 87] on app-icon "chevron-right" at bounding box center [486, 89] width 8 height 5
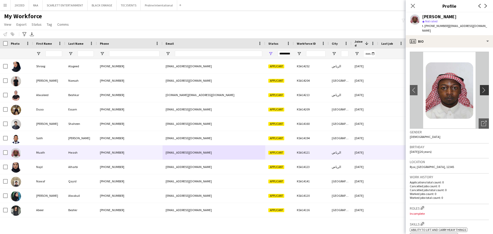
click at [482, 87] on app-icon "chevron-right" at bounding box center [486, 89] width 8 height 5
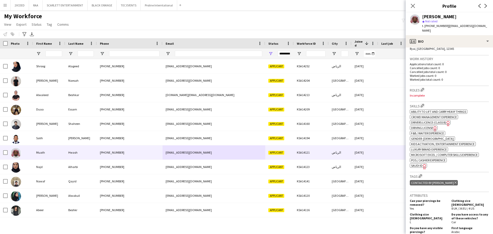
scroll to position [120, 0]
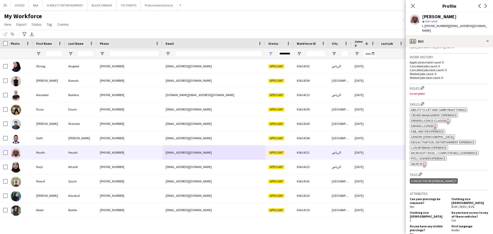
click at [422, 162] on icon "Freelancer has uploaded a photo validation of skill. Click to see" at bounding box center [424, 164] width 5 height 5
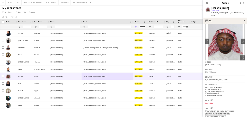
scroll to position [0, 0]
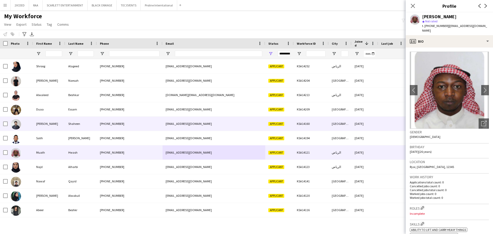
click at [101, 123] on div "[PHONE_NUMBER]" at bounding box center [130, 124] width 66 height 14
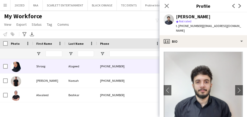
click at [124, 70] on div "[PHONE_NUMBER]" at bounding box center [130, 66] width 66 height 14
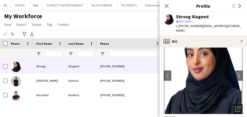
scroll to position [4, 0]
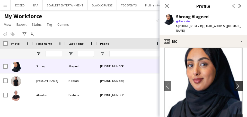
click at [235, 81] on button "chevron-right" at bounding box center [239, 86] width 10 height 10
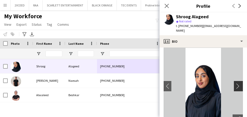
click at [235, 83] on app-icon "chevron-right" at bounding box center [239, 85] width 8 height 5
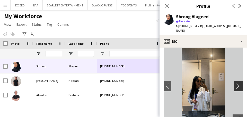
click at [235, 83] on app-icon "chevron-right" at bounding box center [239, 85] width 8 height 5
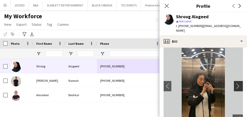
click at [235, 83] on app-icon "chevron-right" at bounding box center [239, 85] width 8 height 5
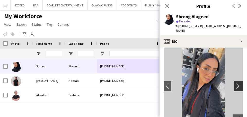
click at [235, 83] on app-icon "chevron-right" at bounding box center [239, 85] width 8 height 5
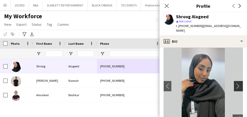
click at [235, 83] on app-icon "chevron-right" at bounding box center [239, 85] width 8 height 5
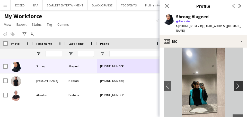
click at [235, 83] on app-icon "chevron-right" at bounding box center [239, 85] width 8 height 5
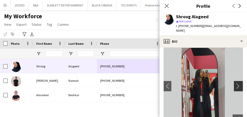
click at [235, 83] on app-icon "chevron-right" at bounding box center [239, 85] width 8 height 5
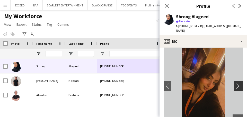
click at [235, 83] on app-icon "chevron-right" at bounding box center [239, 85] width 8 height 5
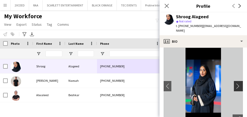
click at [235, 83] on app-icon "chevron-right" at bounding box center [239, 85] width 8 height 5
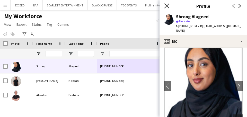
click at [168, 4] on icon at bounding box center [166, 5] width 5 height 5
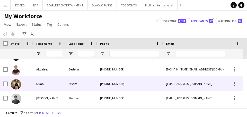
scroll to position [28, 0]
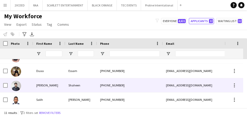
click at [145, 82] on div "[PHONE_NUMBER]" at bounding box center [130, 85] width 66 height 14
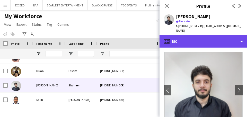
click at [218, 40] on div "profile Bio" at bounding box center [202, 41] width 87 height 12
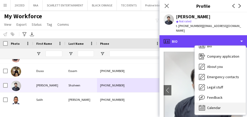
scroll to position [7, 0]
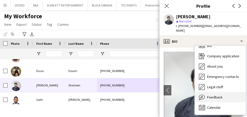
click at [227, 94] on div "Feedback Feedback" at bounding box center [220, 97] width 51 height 10
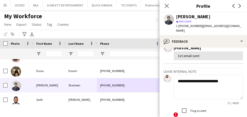
scroll to position [35, 0]
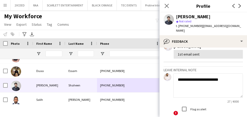
type textarea "**********"
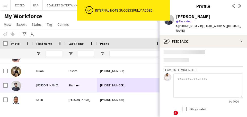
scroll to position [66, 0]
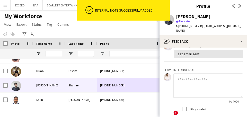
click at [181, 6] on h3 "Profile" at bounding box center [202, 6] width 87 height 7
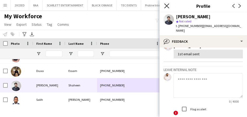
click at [167, 5] on icon "Close pop-in" at bounding box center [166, 5] width 5 height 5
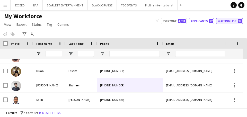
click at [227, 21] on button "Waiting list 32" at bounding box center [229, 21] width 27 height 6
type input "**********"
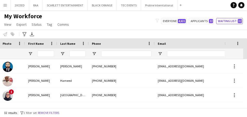
scroll to position [0, 16]
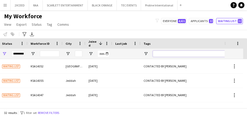
click at [164, 53] on input "Tags Filter Input" at bounding box center [229, 54] width 153 height 6
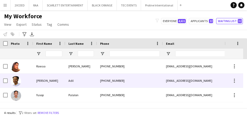
type input "*****"
click at [86, 78] on div "Adil" at bounding box center [81, 81] width 32 height 14
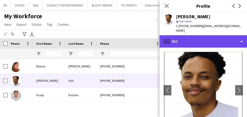
click at [200, 35] on div "profile Bio" at bounding box center [202, 41] width 87 height 12
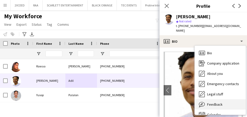
click at [218, 103] on div "Feedback Feedback" at bounding box center [220, 104] width 51 height 10
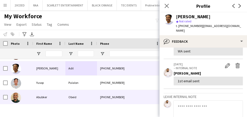
click at [66, 96] on div "Obeid" at bounding box center [81, 97] width 32 height 14
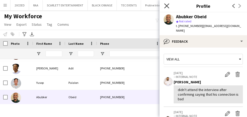
click at [166, 6] on icon at bounding box center [166, 5] width 5 height 5
